Goal: Transaction & Acquisition: Purchase product/service

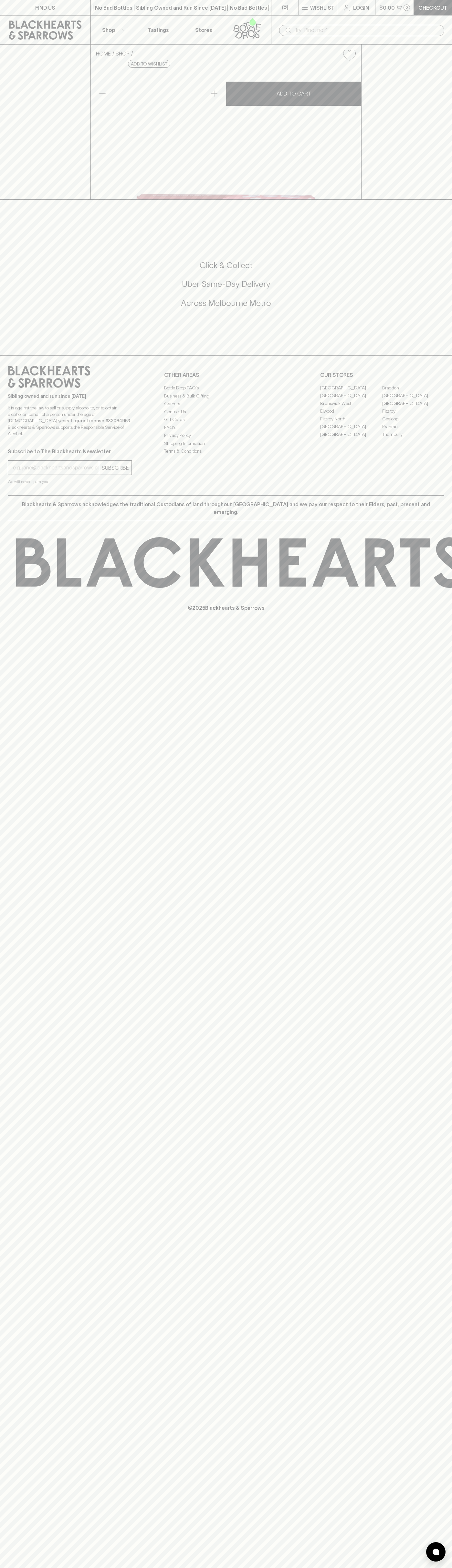
click at [377, 19] on div "​" at bounding box center [361, 30] width 181 height 29
click at [436, 1357] on div "FIND US | No Bad Bottles | Sibling Owned and Run Since 2006 | No Bad Bottles | …" at bounding box center [226, 784] width 452 height 1568
click at [338, 1567] on html "FIND US | No Bad Bottles | Sibling Owned and Run Since 2006 | No Bad Bottles | …" at bounding box center [226, 784] width 452 height 1568
click at [18, 200] on div "HOME SHOP Rocky Road Classic Milk Rocky Road 150g $16.00 Add to wishlist No Fur…" at bounding box center [226, 122] width 452 height 155
